Goal: Transaction & Acquisition: Subscribe to service/newsletter

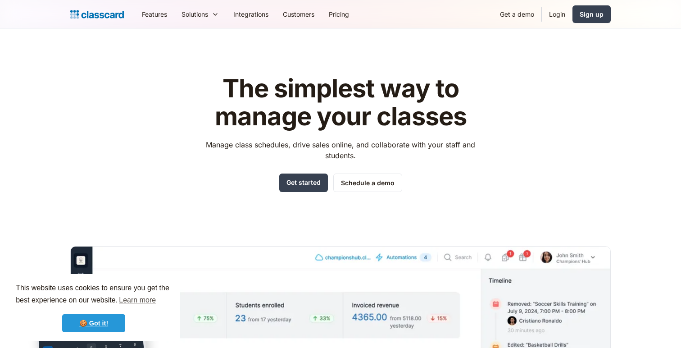
click at [107, 325] on link "🍪 Got it!" at bounding box center [93, 323] width 63 height 18
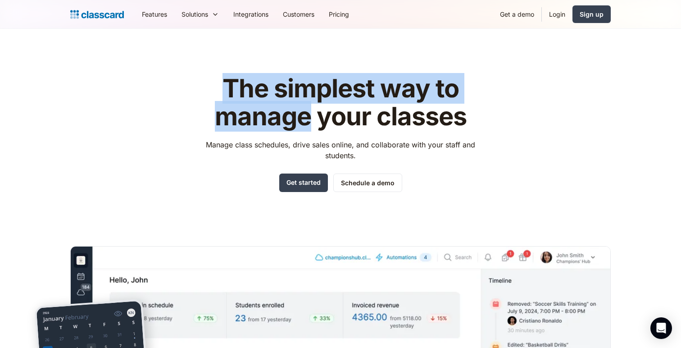
drag, startPoint x: 225, startPoint y: 83, endPoint x: 307, endPoint y: 128, distance: 93.1
click at [307, 128] on h1 "The simplest way to manage your classes" at bounding box center [341, 102] width 286 height 55
click at [356, 75] on h1 "The simplest way to manage your classes" at bounding box center [341, 102] width 286 height 55
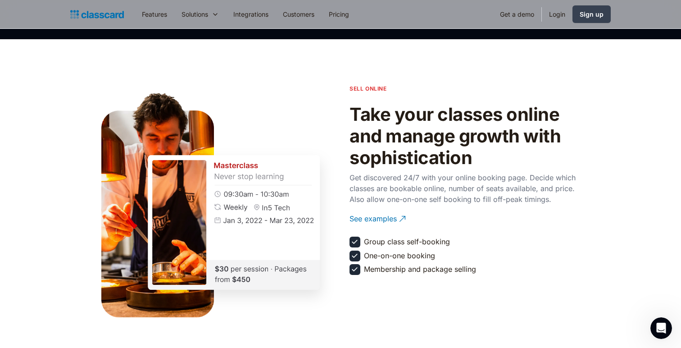
scroll to position [991, 0]
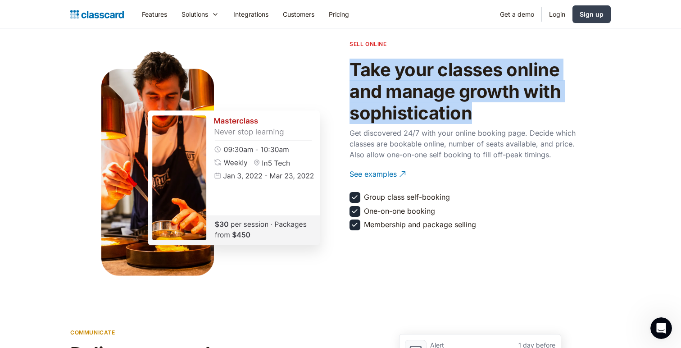
drag, startPoint x: 349, startPoint y: 70, endPoint x: 474, endPoint y: 110, distance: 131.0
click at [474, 111] on h2 "Take your classes online and manage growth with sophistication" at bounding box center [467, 91] width 234 height 65
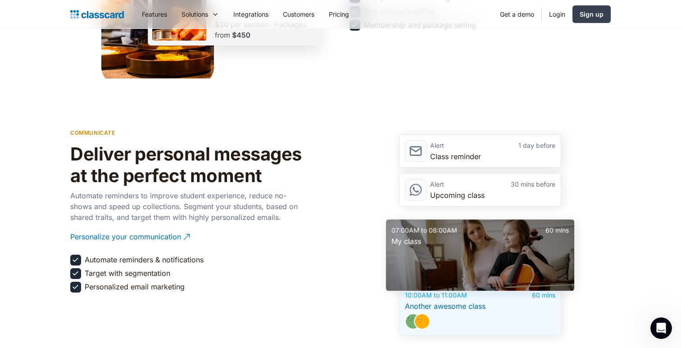
scroll to position [1311, 0]
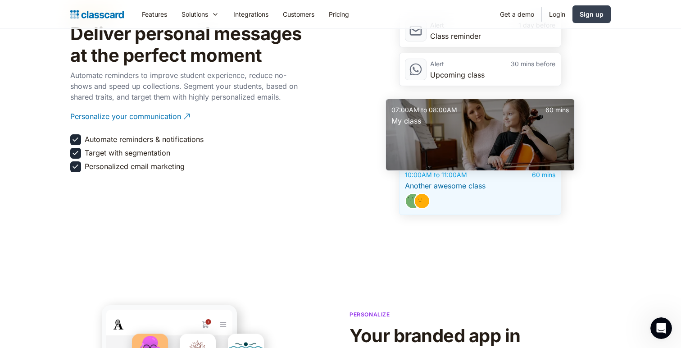
click at [326, 210] on div "communicate Deliver personal messages at the perfect moment Automate reminders …" at bounding box center [340, 109] width 541 height 212
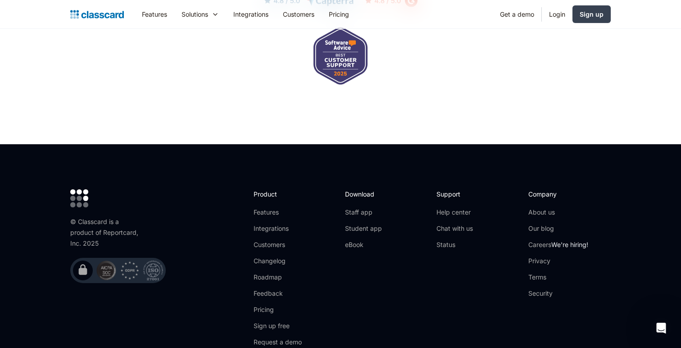
scroll to position [3028, 0]
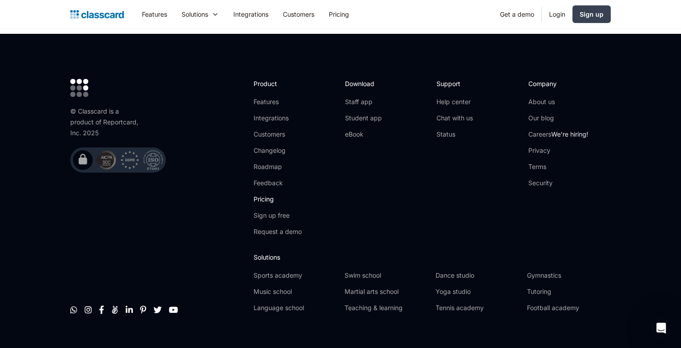
click at [265, 195] on link "Pricing" at bounding box center [278, 199] width 48 height 9
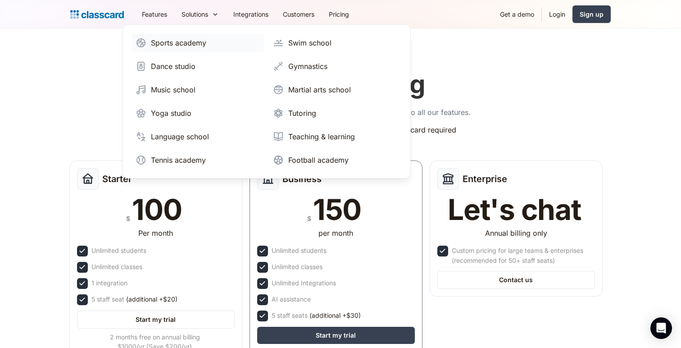
click at [183, 49] on link "Sports academy" at bounding box center [198, 43] width 132 height 18
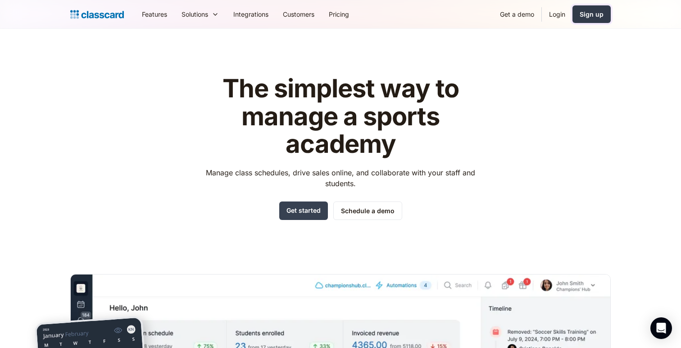
click at [589, 17] on div "Sign up" at bounding box center [592, 13] width 24 height 9
